Goal: Task Accomplishment & Management: Complete application form

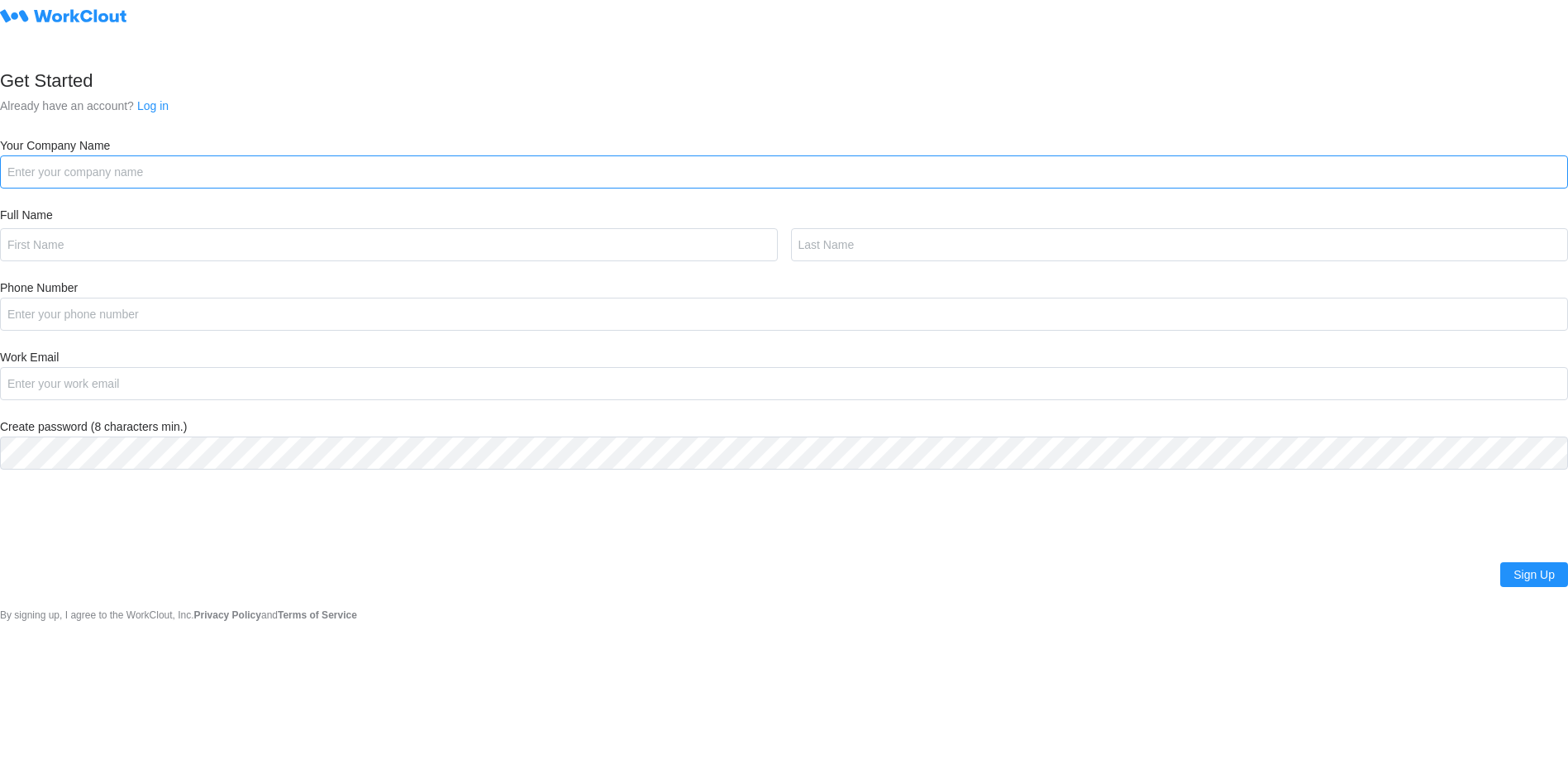
click at [142, 172] on input "Your Company Name" at bounding box center [784, 172] width 1568 height 33
type input "F"
type input "Fishbowl APAC Demo"
click at [116, 229] on input "text" at bounding box center [388, 245] width 777 height 33
type input "Dean"
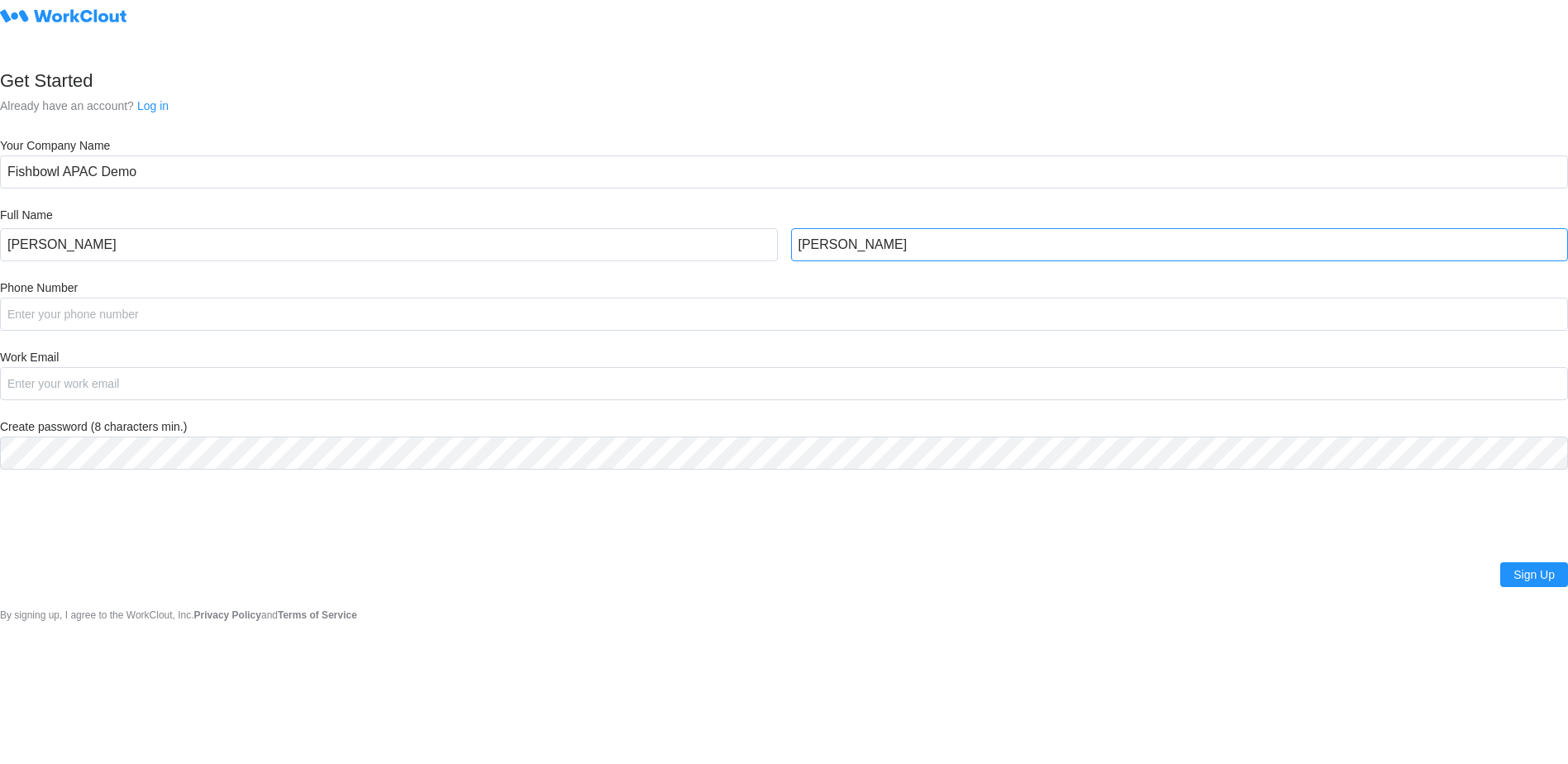
type input "Stewart"
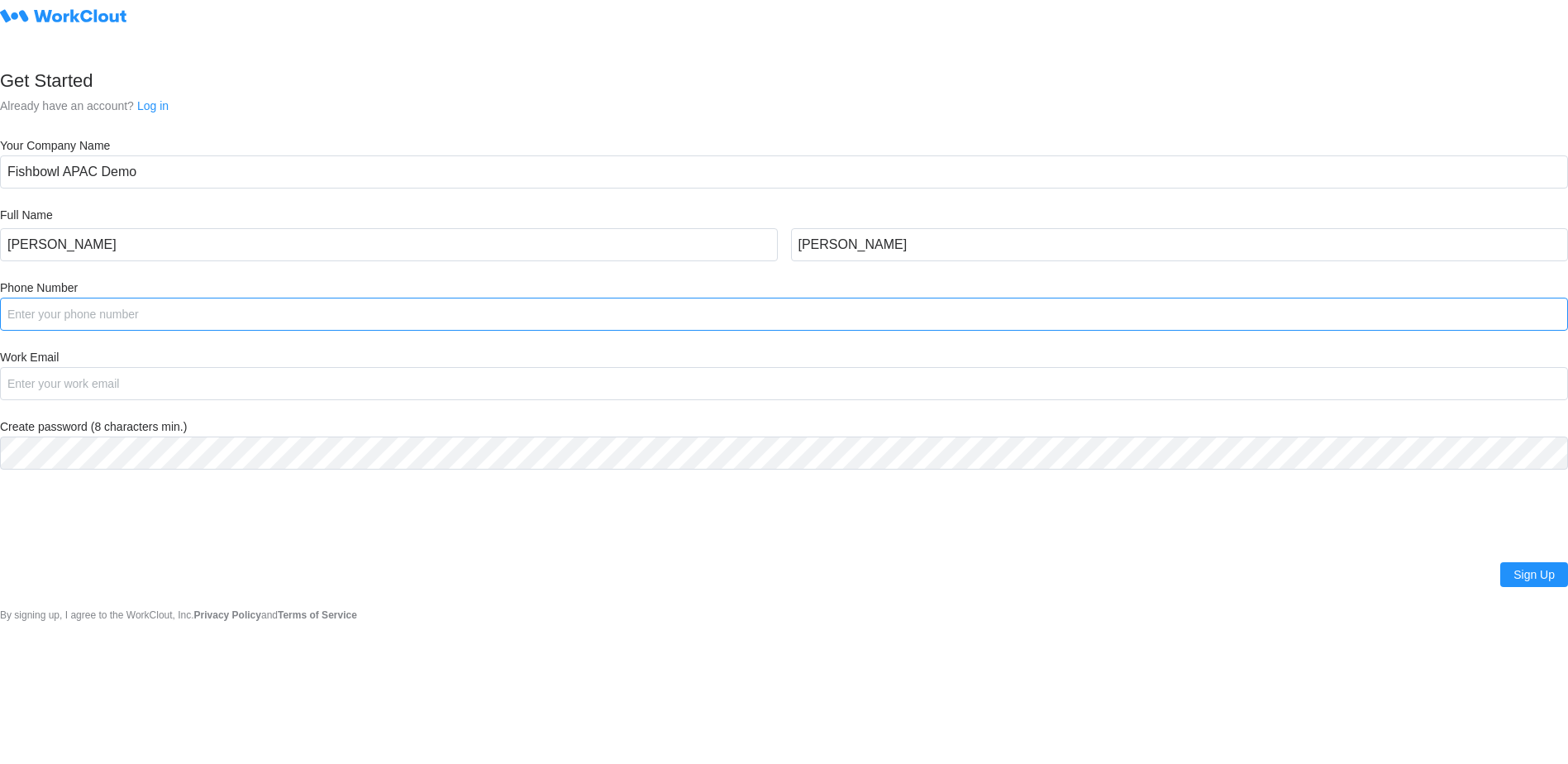
click at [72, 303] on input "Phone Number" at bounding box center [784, 314] width 1568 height 33
type input "+61412530258"
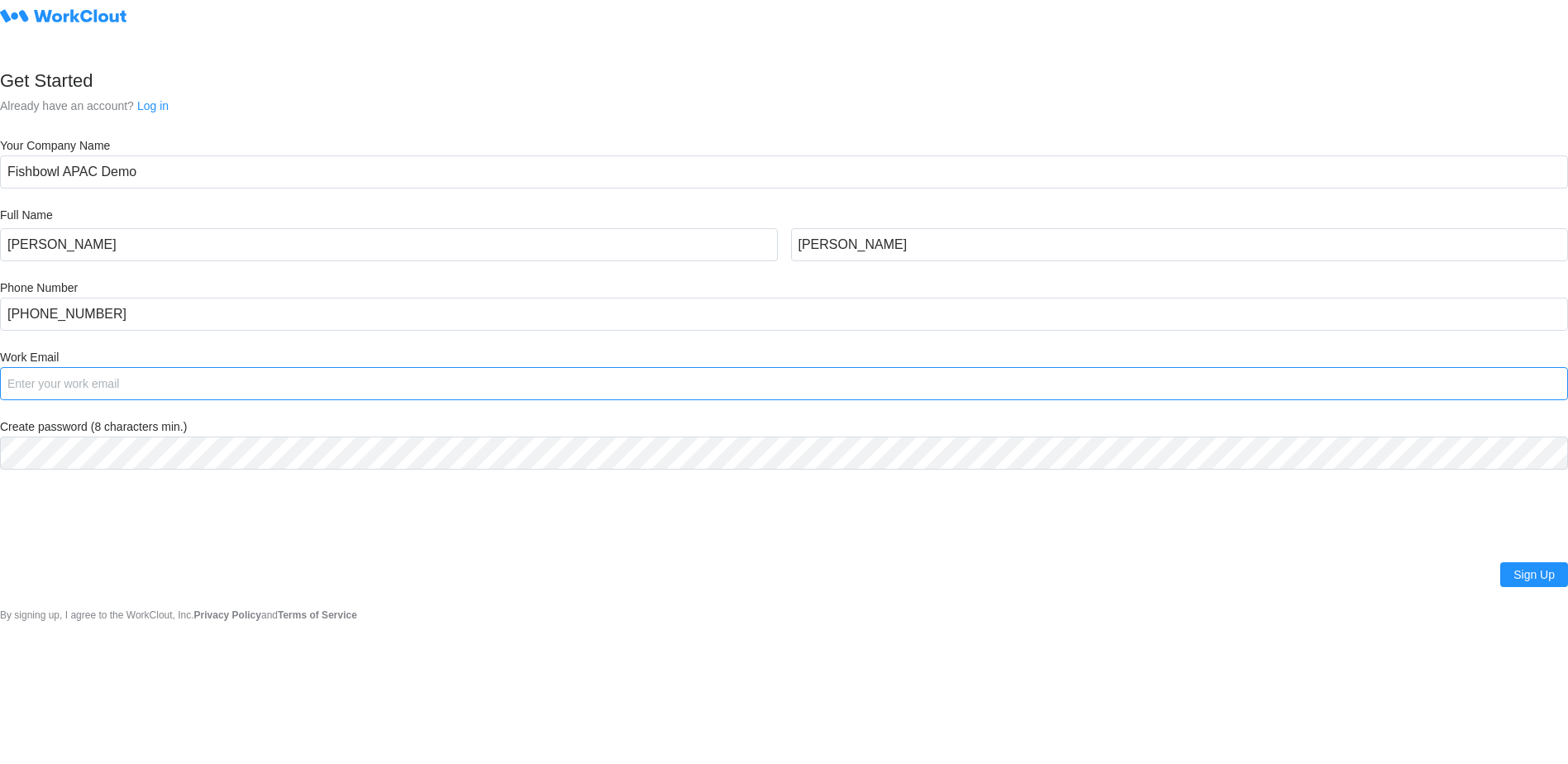
click at [79, 387] on input "Work Email" at bounding box center [784, 383] width 1568 height 33
type input "dean.stewart@fbinv.com"
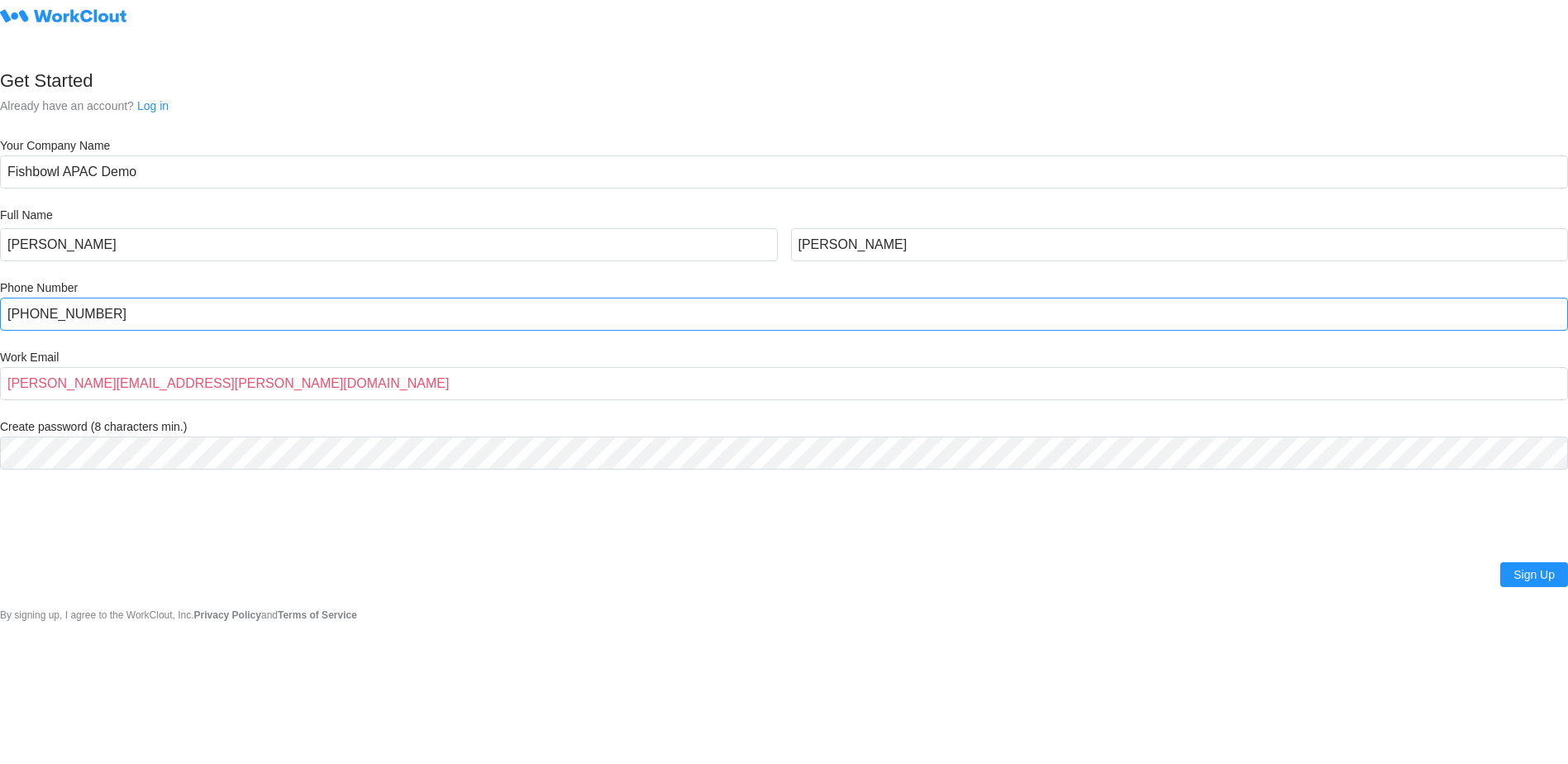
drag, startPoint x: 70, startPoint y: 328, endPoint x: -3, endPoint y: 349, distance: 76.0
click at [0, 349] on html "Get Started Already have an account? Log in Your Company Name Fishbowl APAC Dem…" at bounding box center [784, 382] width 1568 height 764
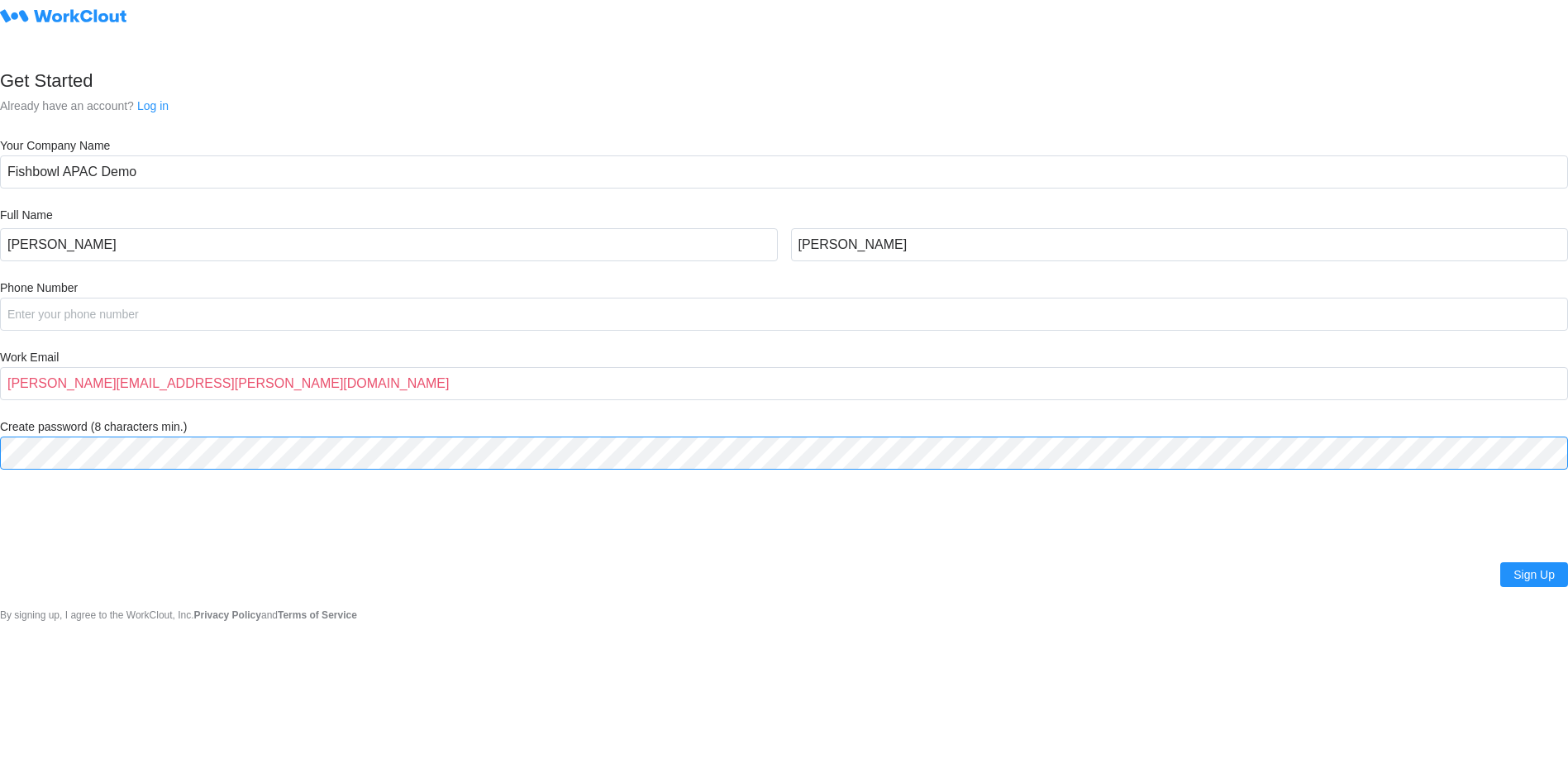
click at [0, 623] on com-1password-button at bounding box center [0, 623] width 0 height 0
click at [1533, 570] on span "Sign Up" at bounding box center [1534, 575] width 42 height 11
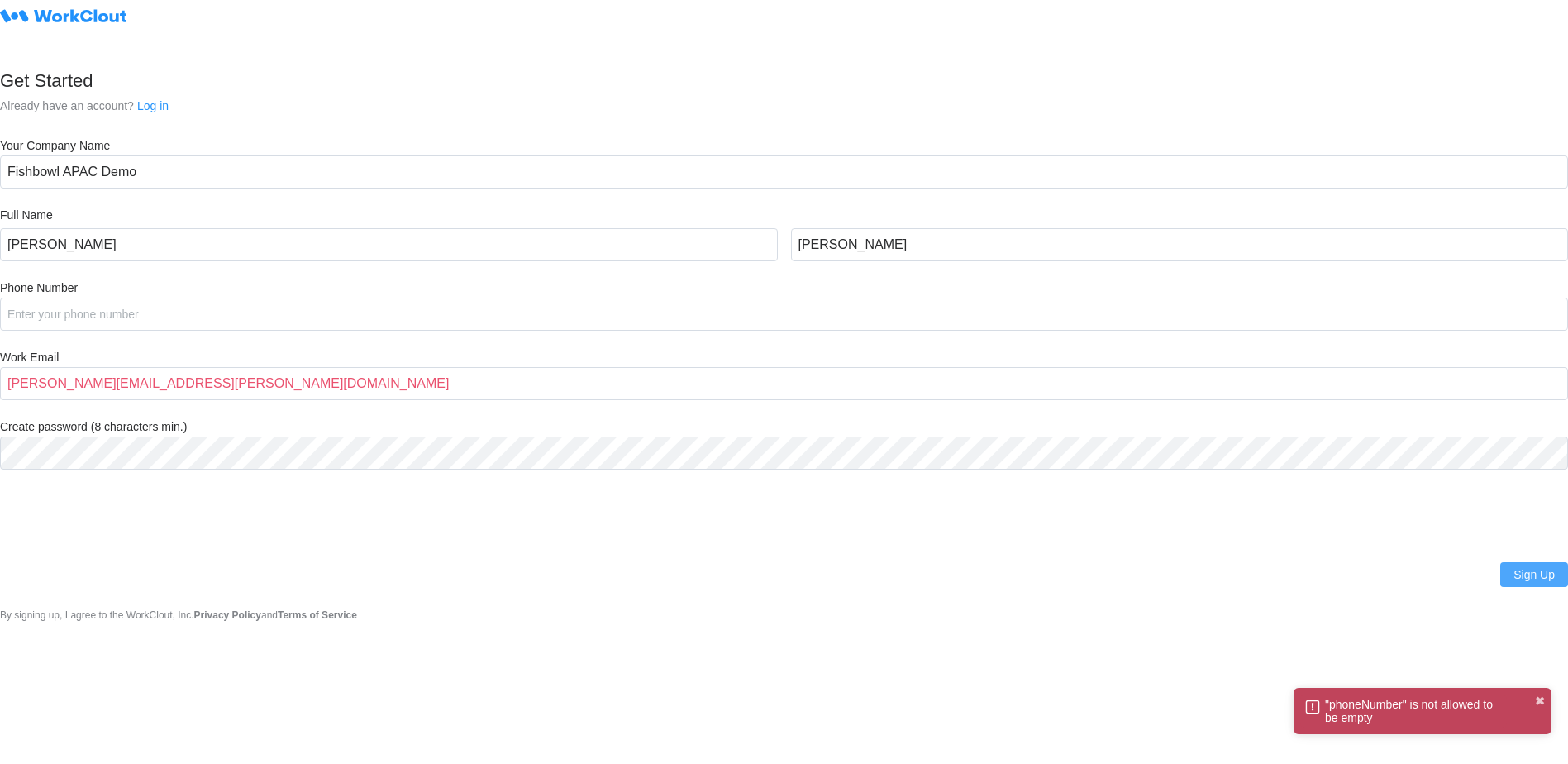
click at [1517, 575] on span "Sign Up" at bounding box center [1534, 575] width 42 height 11
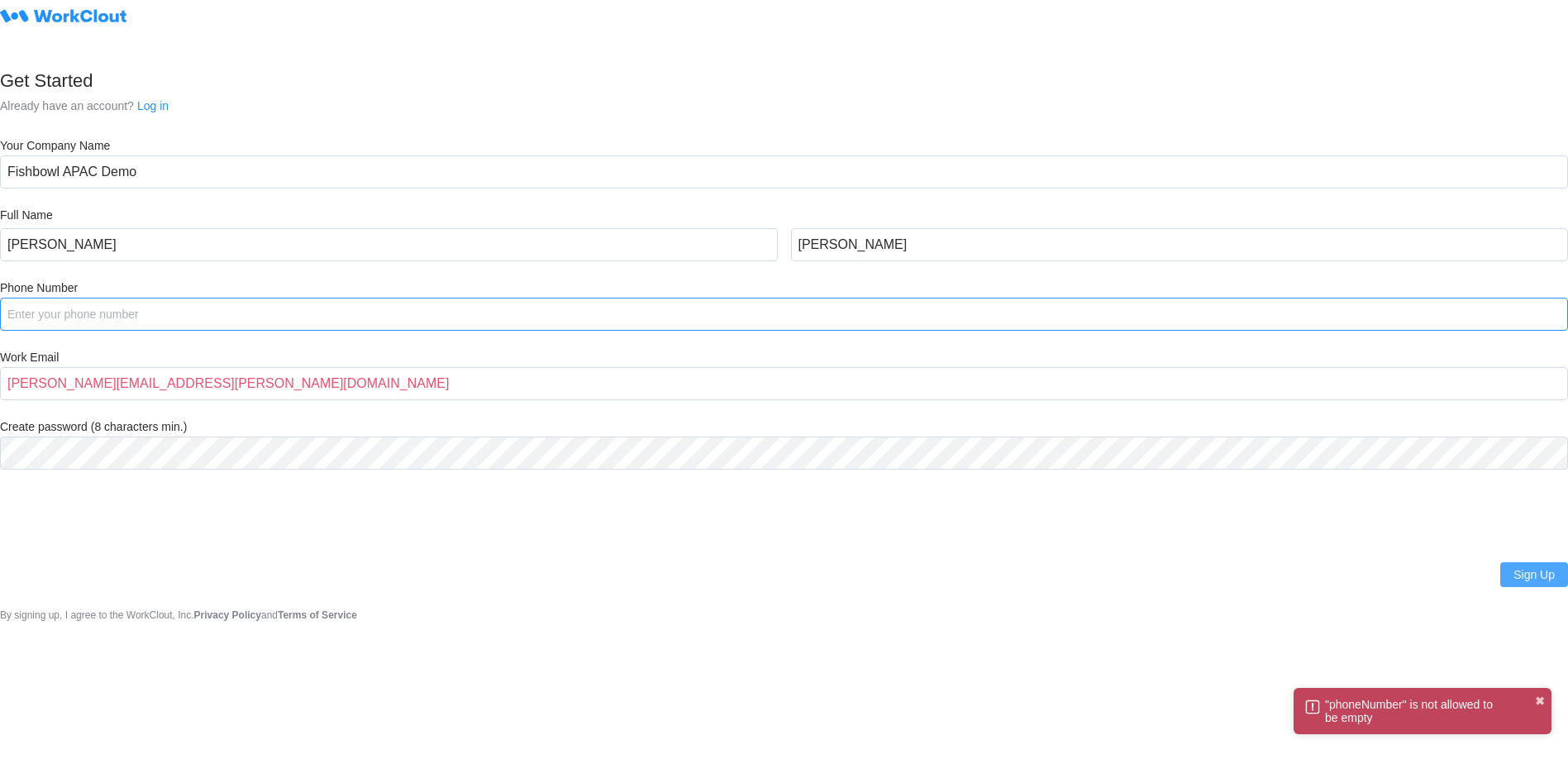
click at [71, 316] on input "Phone Number" at bounding box center [784, 314] width 1568 height 33
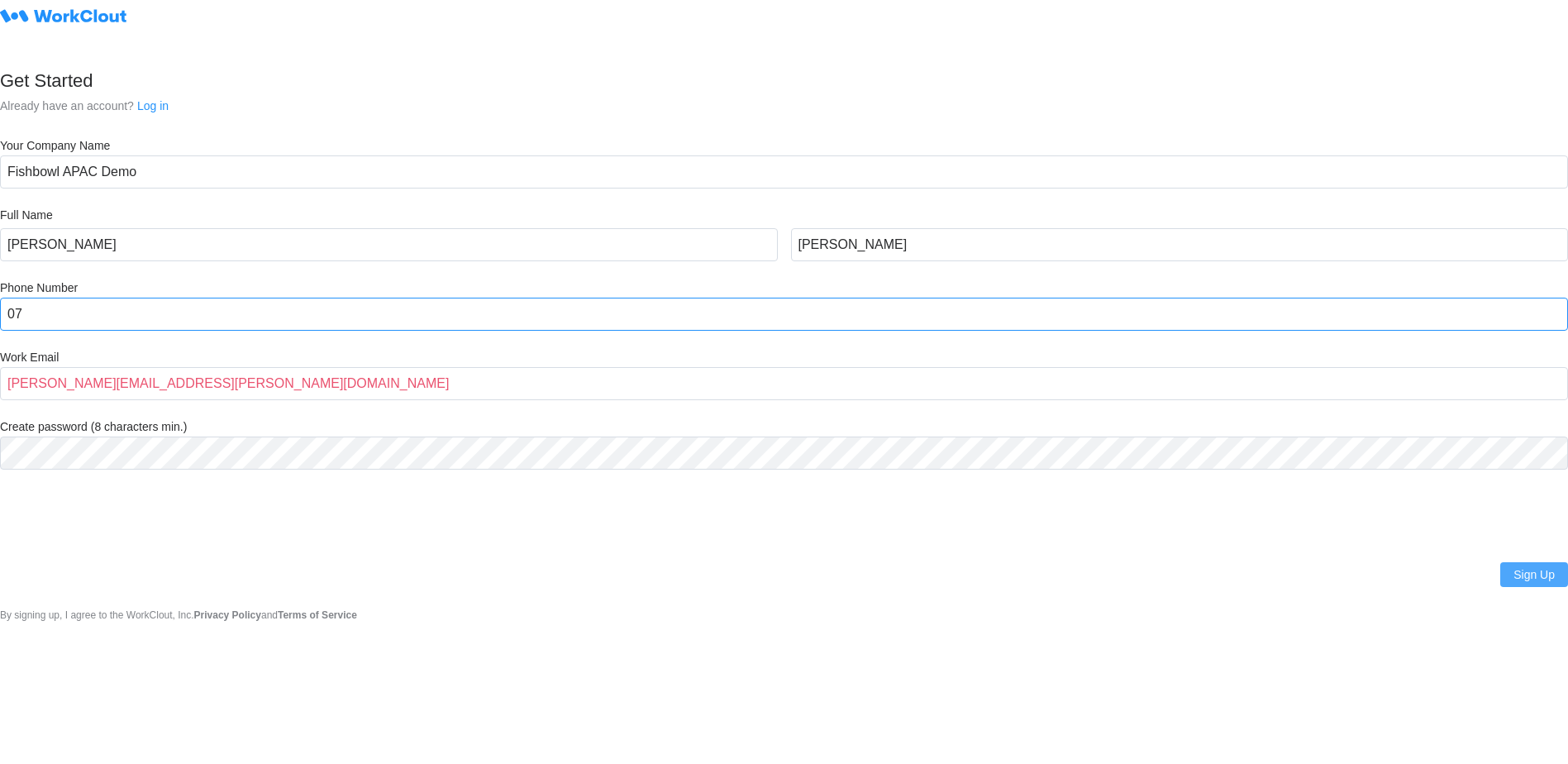
drag, startPoint x: 29, startPoint y: 313, endPoint x: 3, endPoint y: 315, distance: 26.1
click at [3, 314] on input "Phone Number" at bounding box center [784, 314] width 1568 height 33
paste input "+61 7 3132 2299"
type input "+61 7 3132 2299"
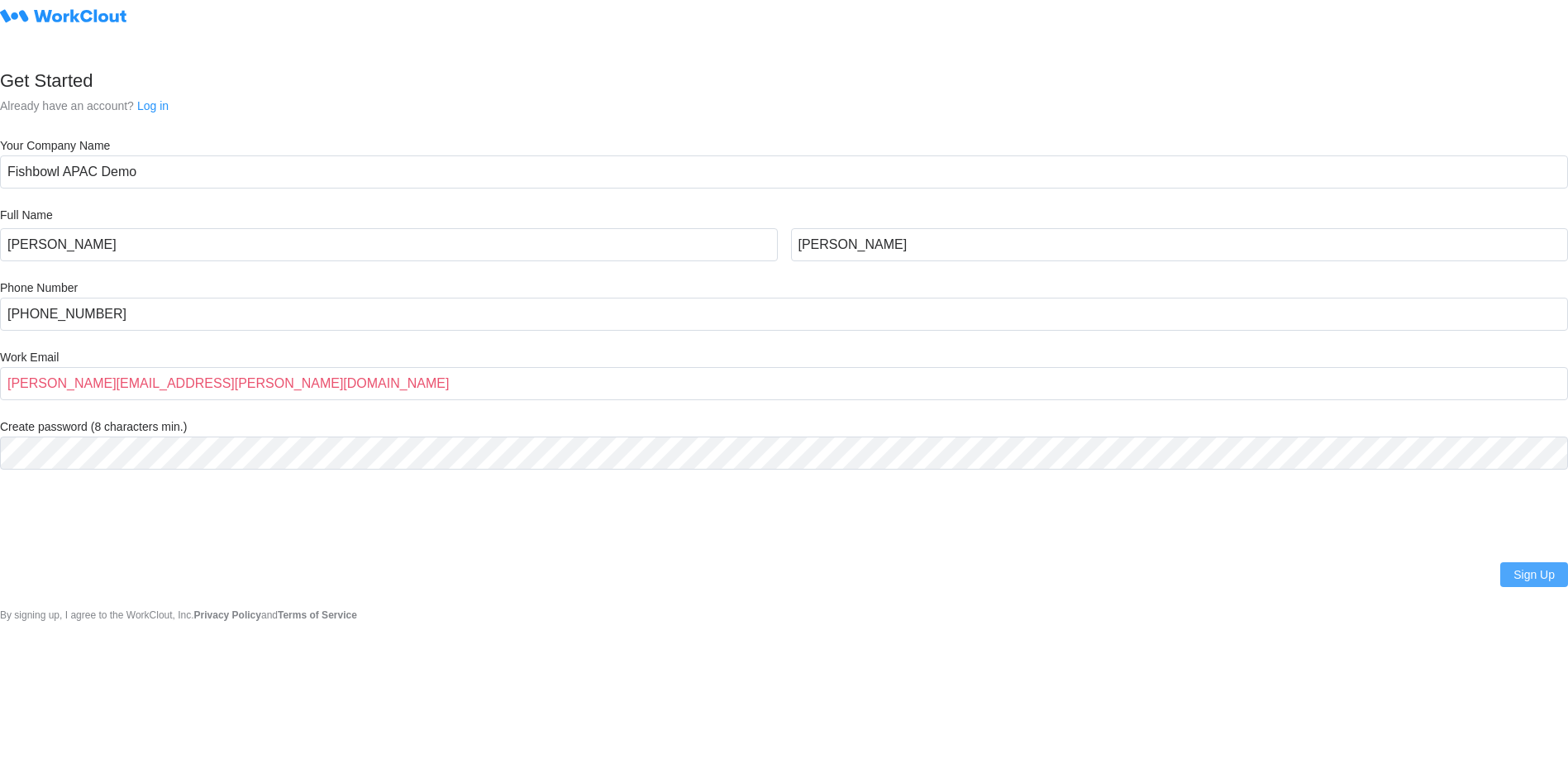
click at [1531, 564] on button "Sign Up" at bounding box center [1534, 575] width 68 height 25
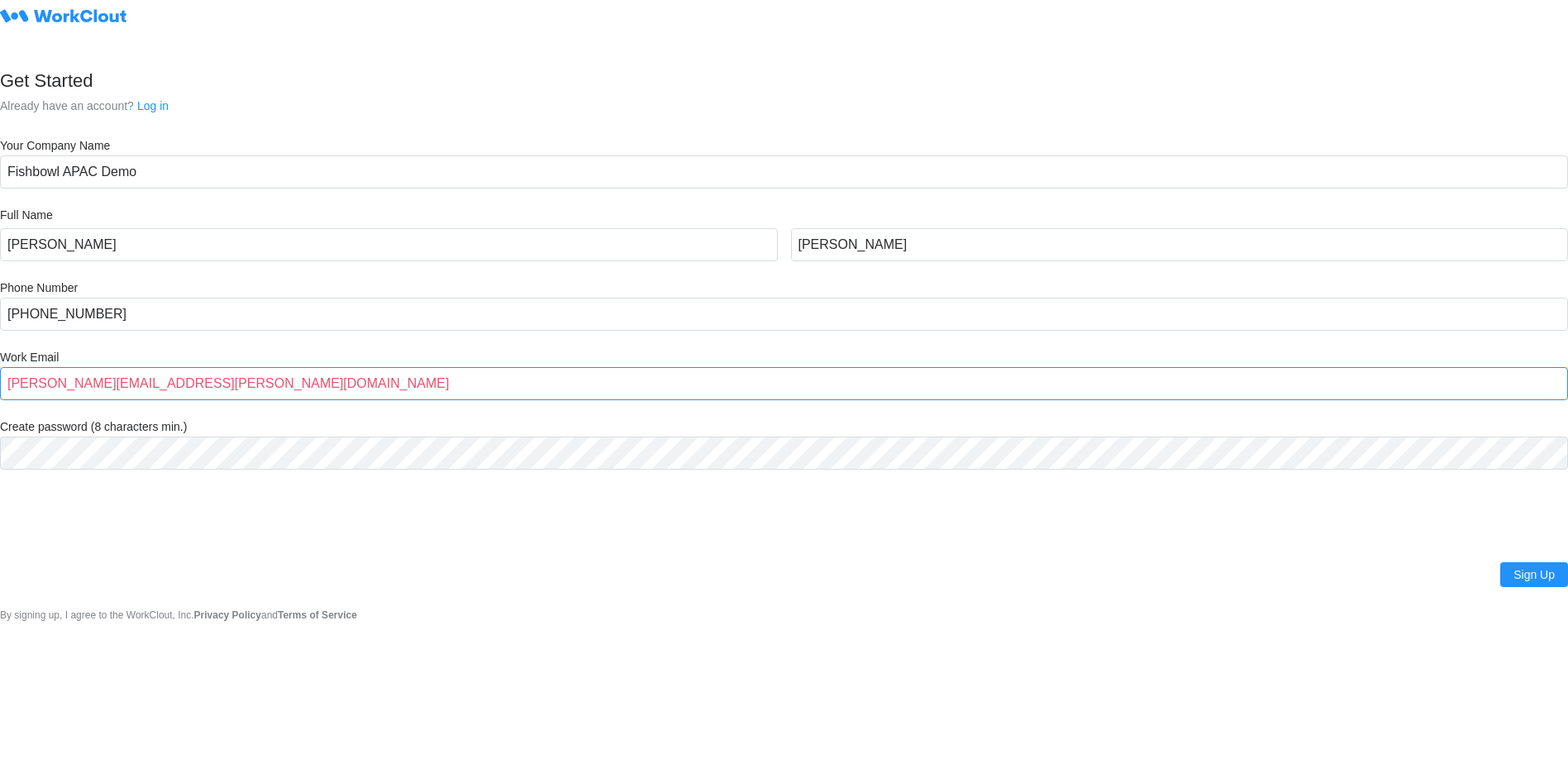
drag, startPoint x: 155, startPoint y: 387, endPoint x: -3, endPoint y: 382, distance: 158.1
click at [0, 382] on html "Get Started Already have an account? Log in Your Company Name Fishbowl APAC Dem…" at bounding box center [784, 382] width 1568 height 764
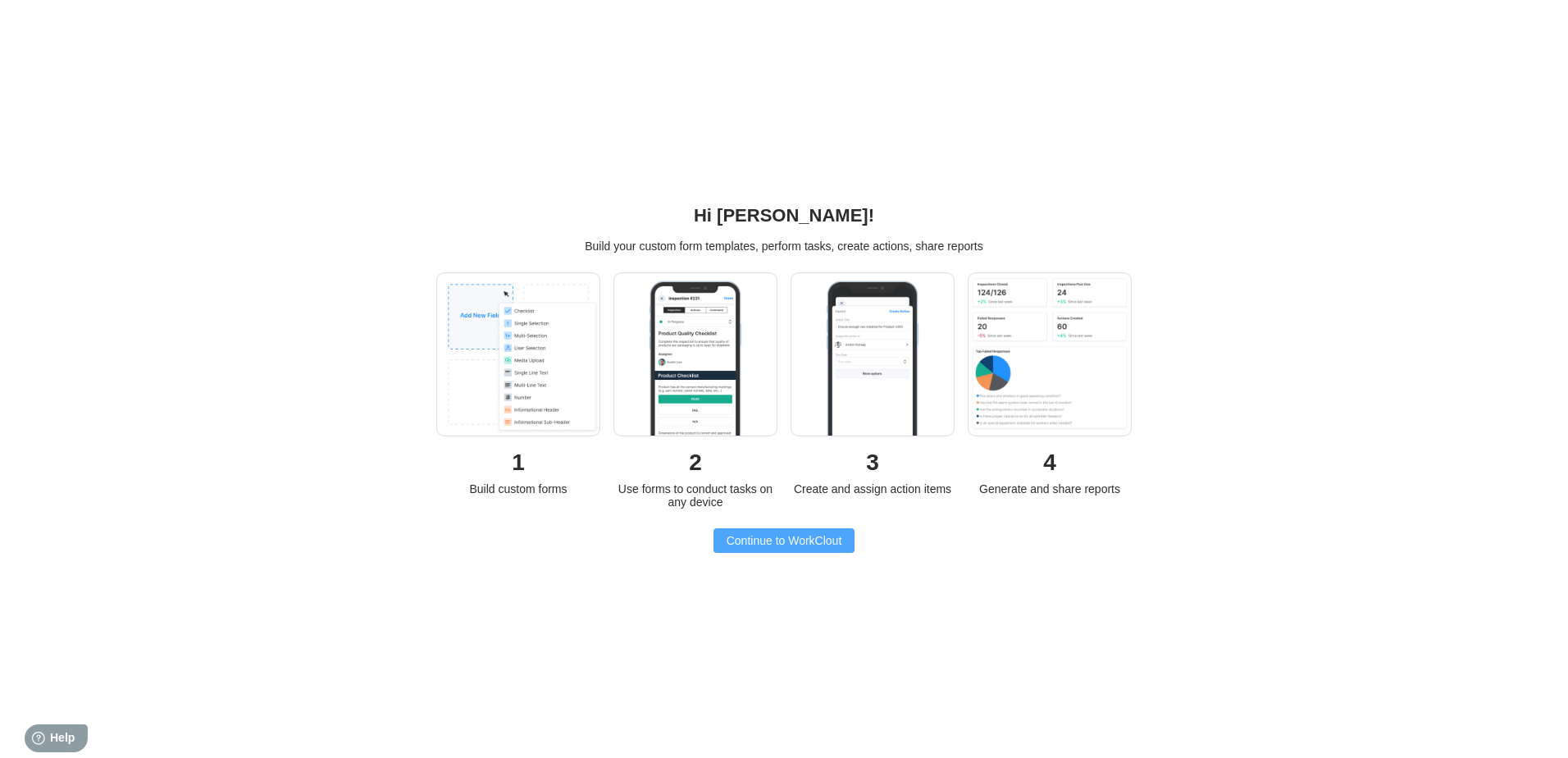
click at [768, 547] on span "Continue to WorkClout" at bounding box center [784, 540] width 116 height 11
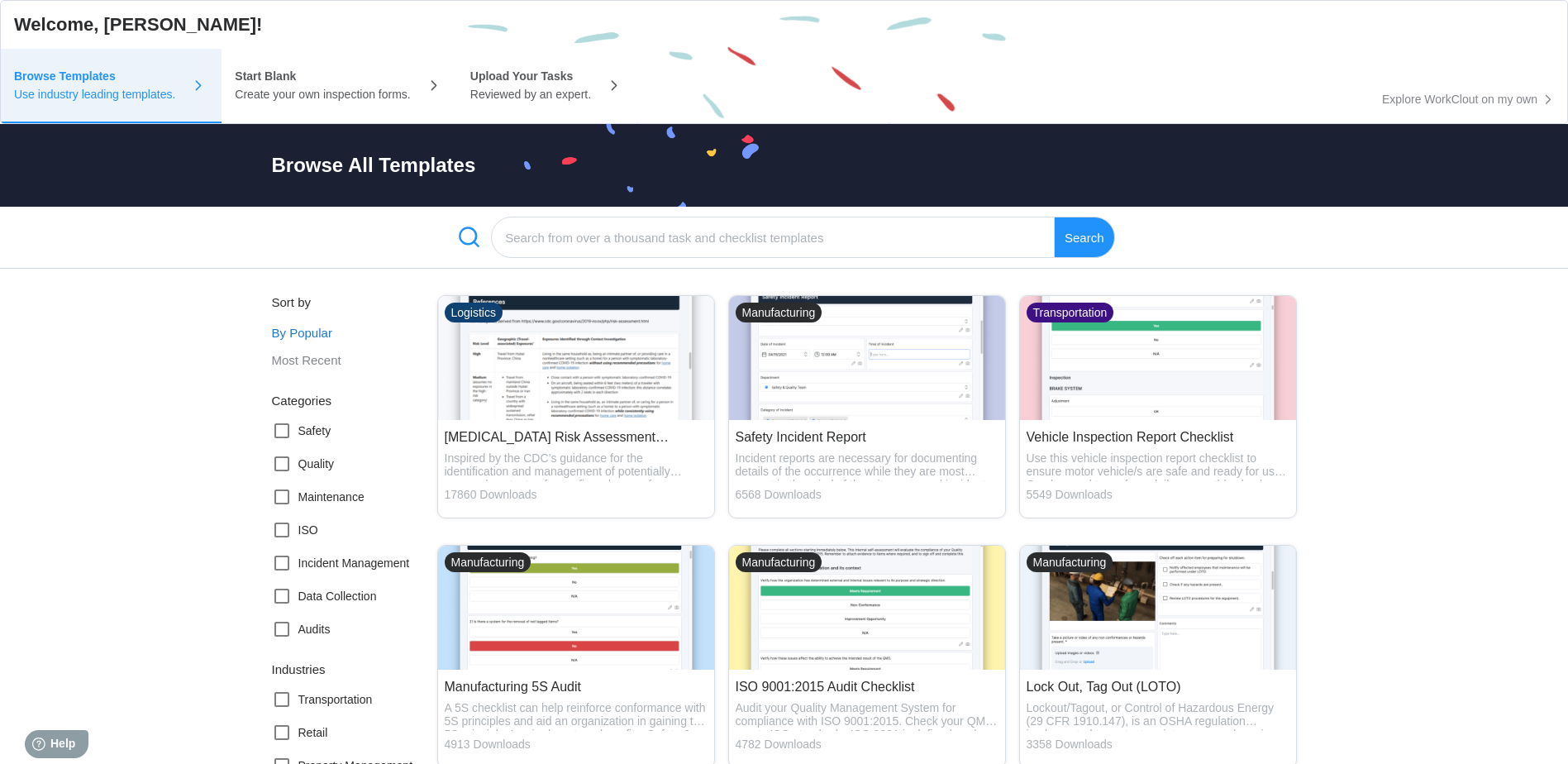
drag, startPoint x: 653, startPoint y: 2, endPoint x: 1250, endPoint y: 66, distance: 600.4
click at [1250, 66] on div "Browse Templates Use industry leading templates. Start Blank Create your own in…" at bounding box center [784, 86] width 1566 height 75
